Goal: Complete application form

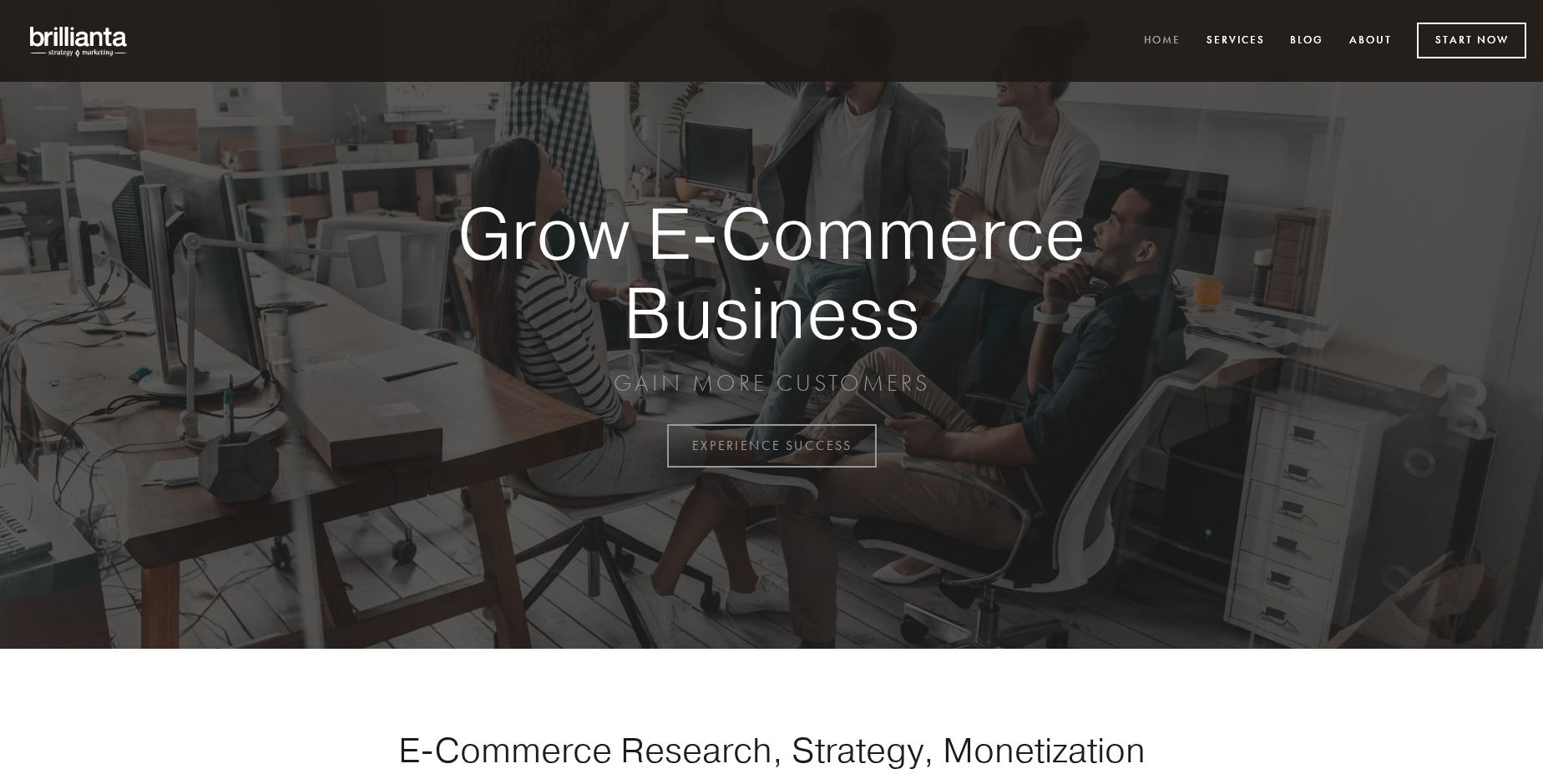
scroll to position [4375, 0]
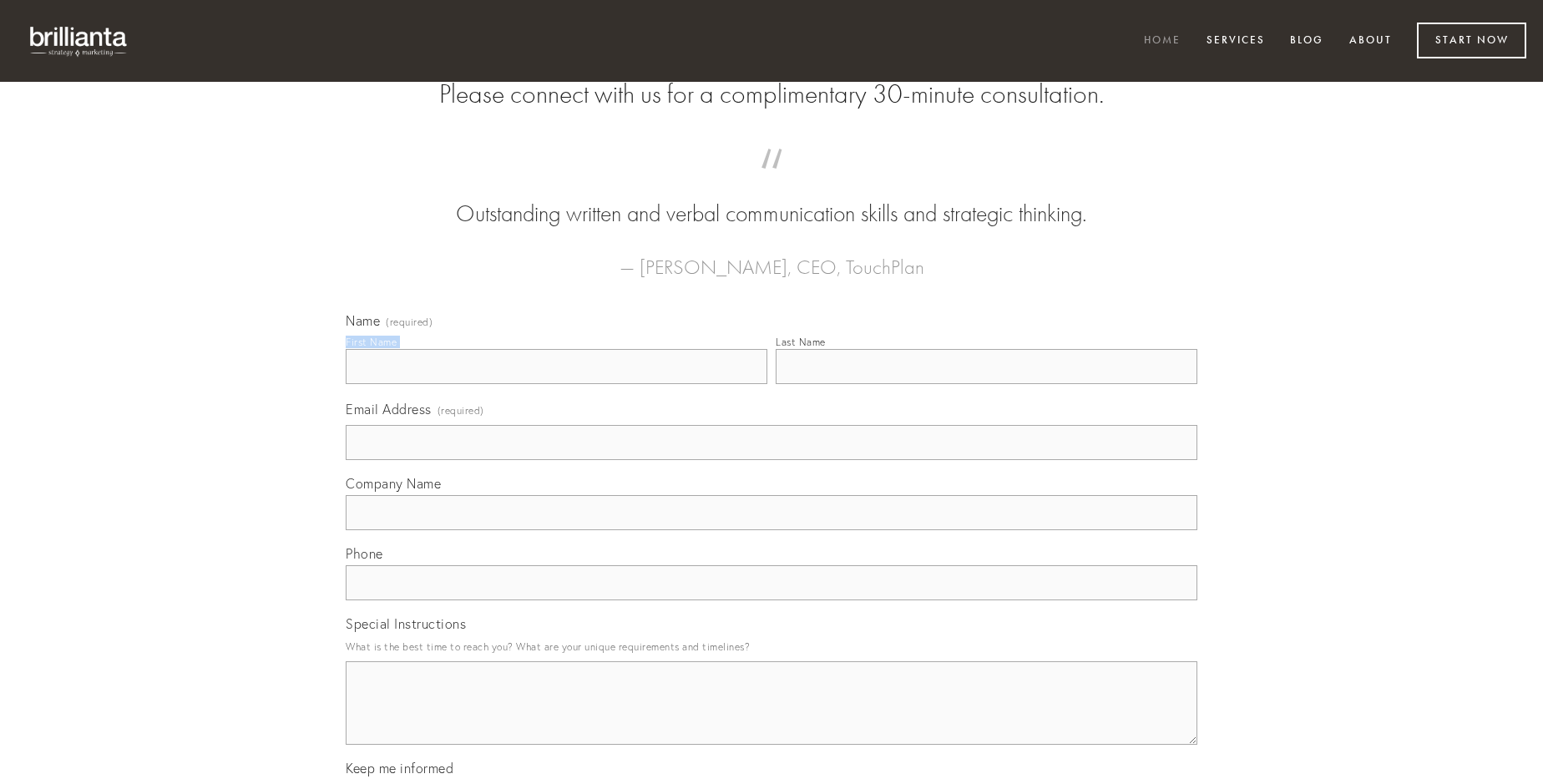
type input "[PERSON_NAME]"
click at [986, 384] on input "Last Name" at bounding box center [986, 366] width 422 height 35
type input "[PERSON_NAME]"
click at [772, 460] on input "Email Address (required)" at bounding box center [772, 442] width 851 height 35
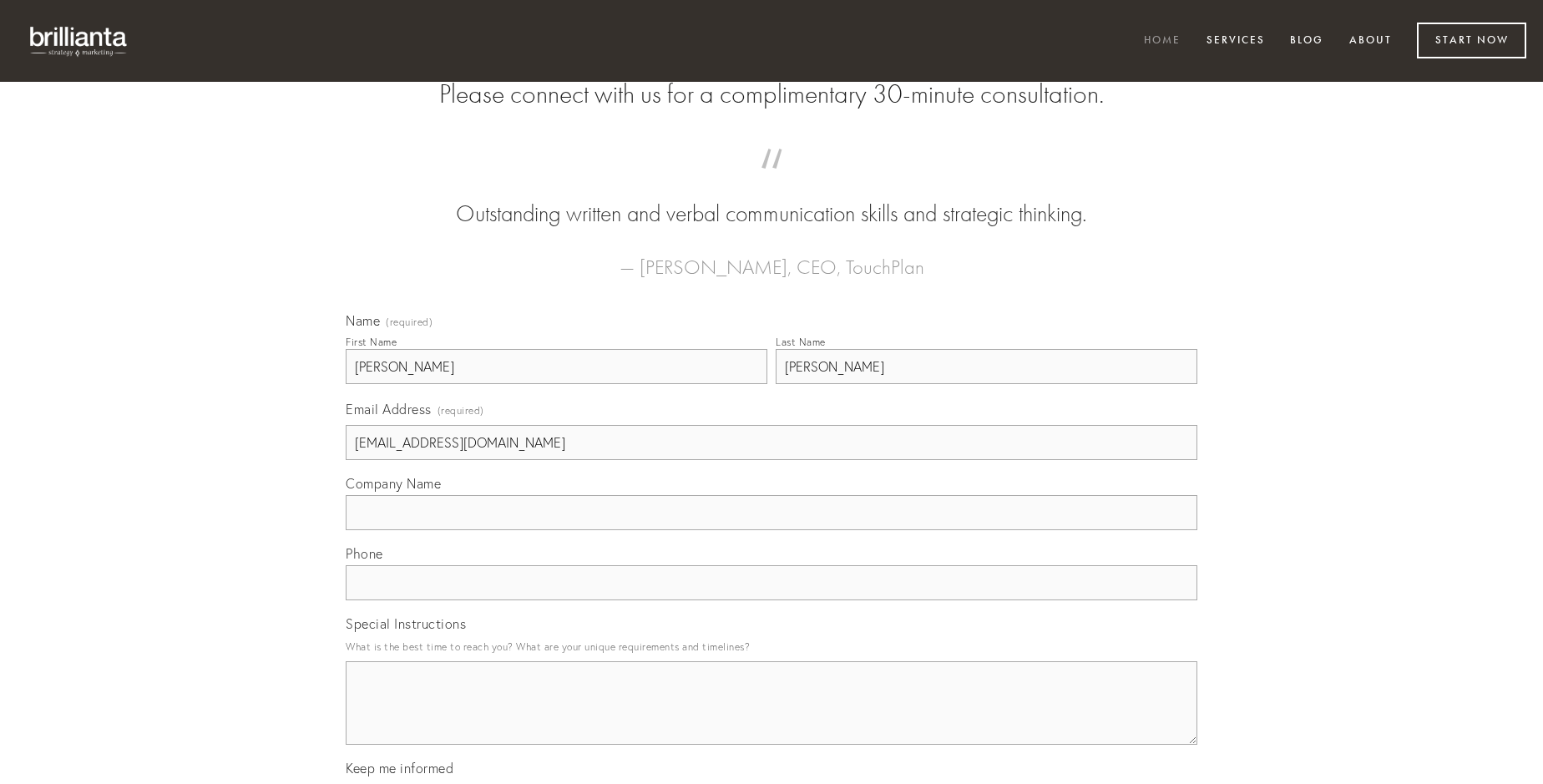
type input "[EMAIL_ADDRESS][DOMAIN_NAME]"
click at [772, 530] on input "Company Name" at bounding box center [772, 513] width 851 height 35
type input "taceo"
click at [772, 600] on input "text" at bounding box center [772, 583] width 851 height 35
click at [772, 718] on textarea "Special Instructions" at bounding box center [772, 702] width 851 height 84
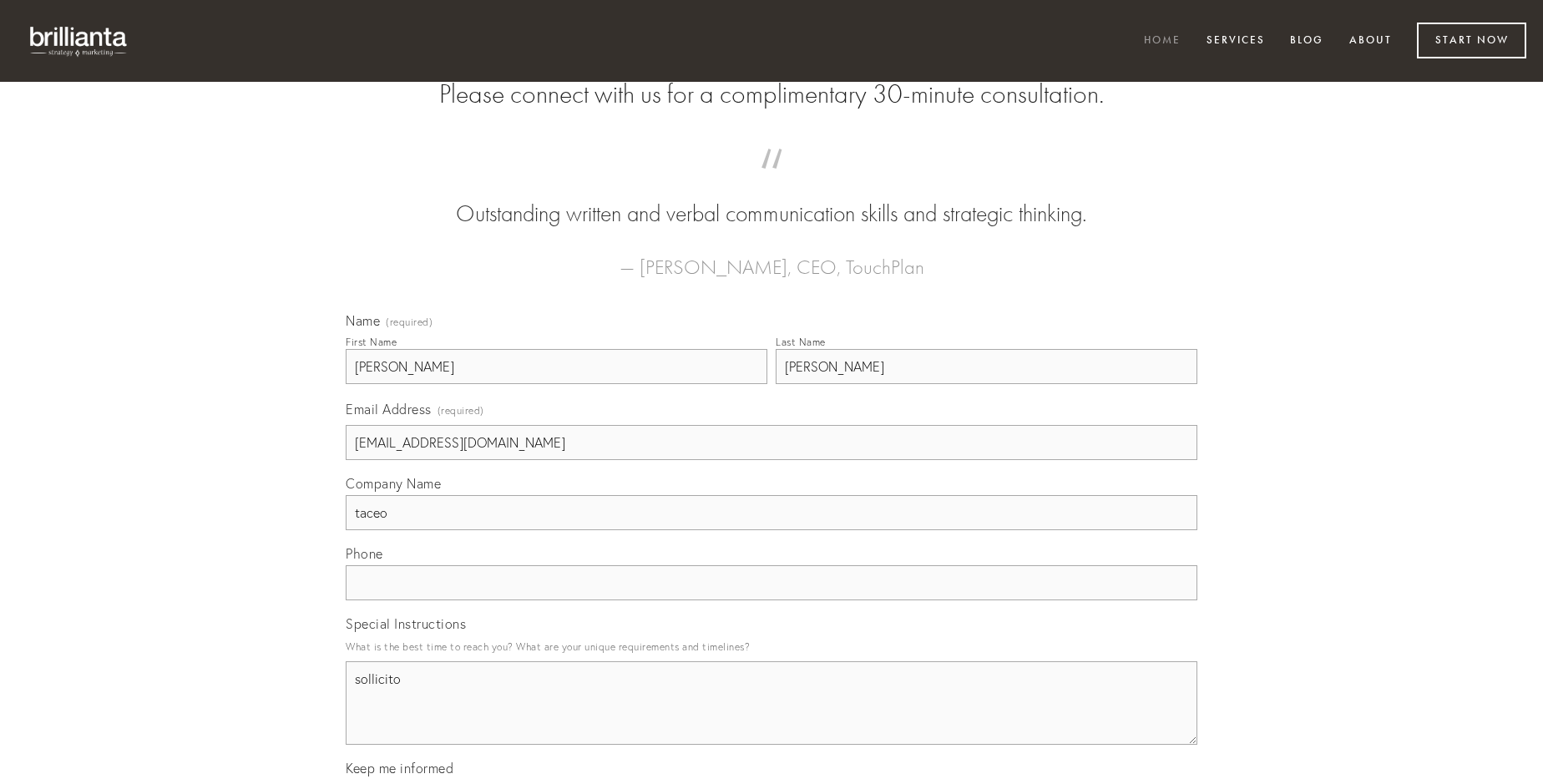
type textarea "sollicito"
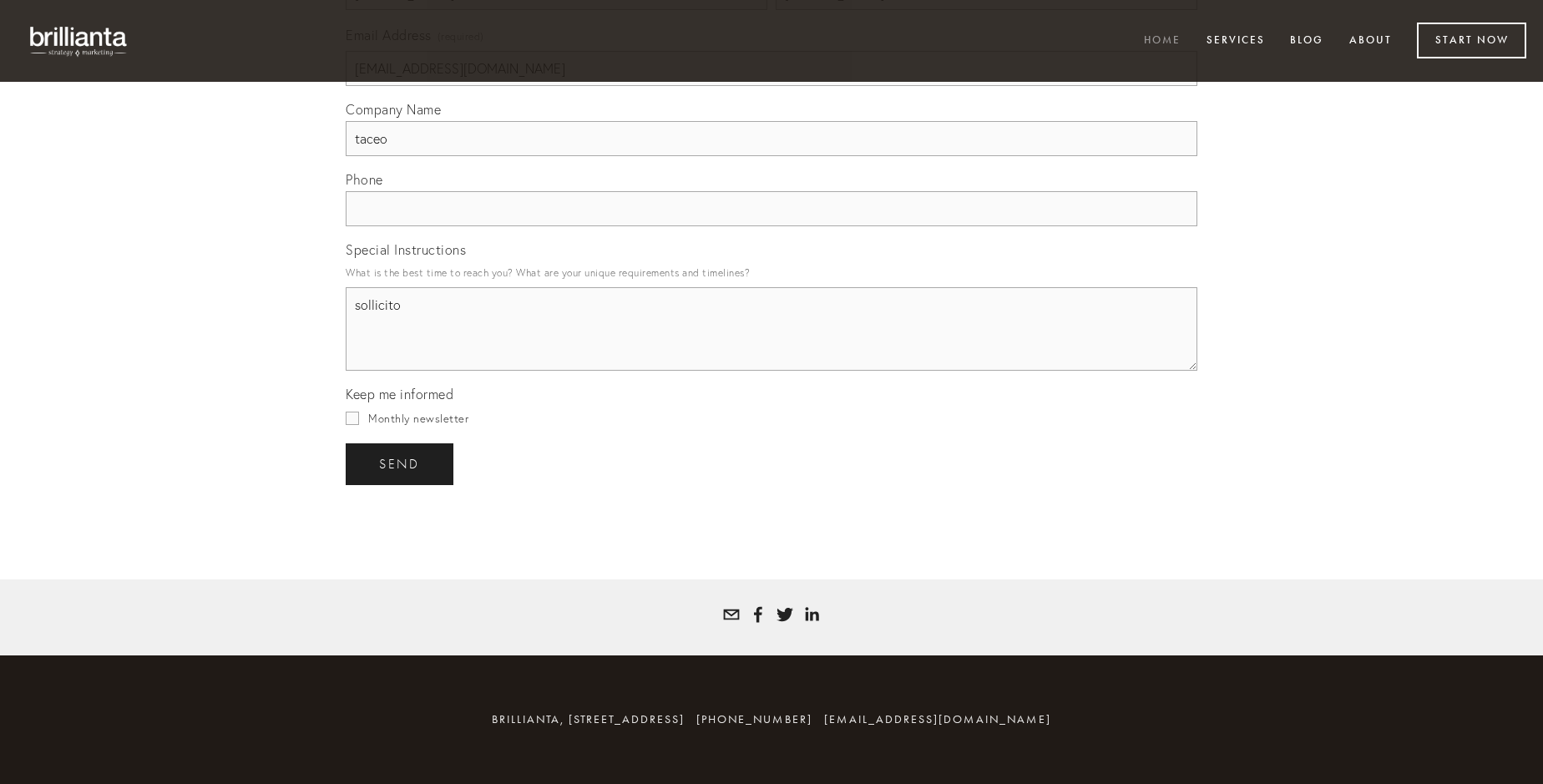
click at [401, 463] on span "send" at bounding box center [400, 464] width 41 height 15
